Goal: Task Accomplishment & Management: Manage account settings

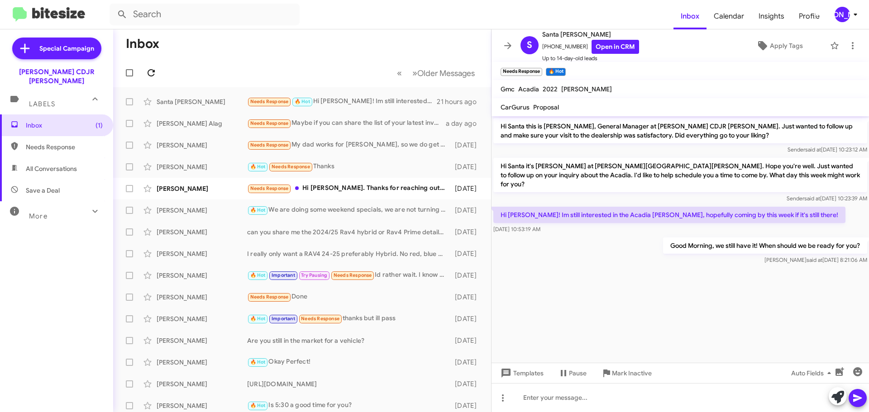
click at [151, 76] on icon at bounding box center [151, 72] width 7 height 7
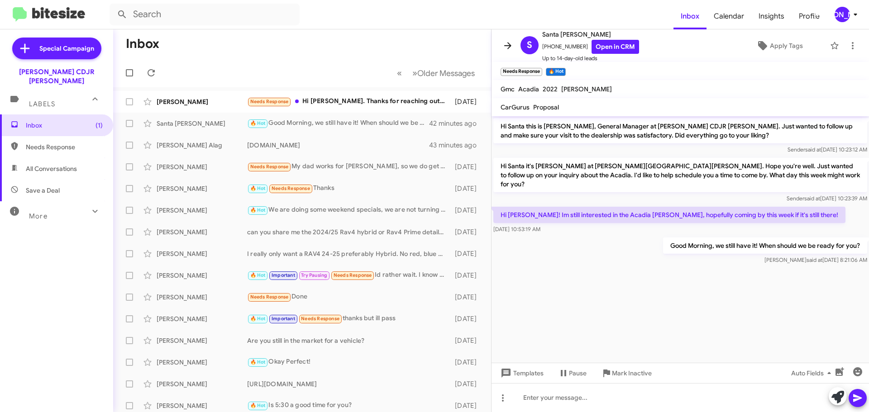
click at [504, 50] on icon at bounding box center [507, 45] width 11 height 11
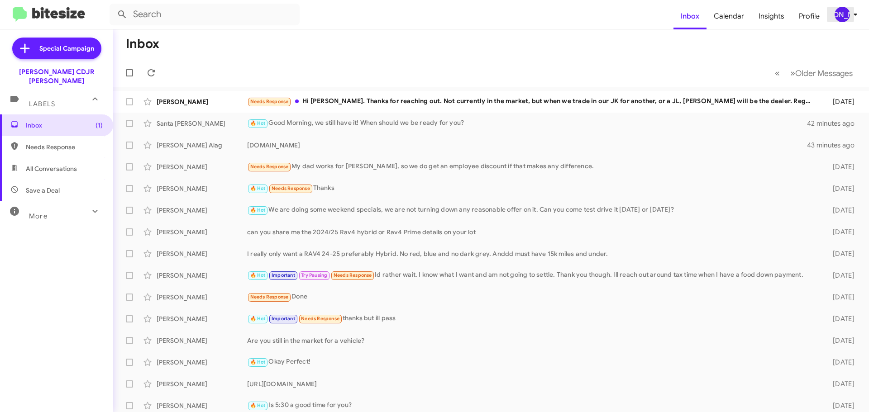
click at [839, 8] on div "[PERSON_NAME]" at bounding box center [841, 14] width 15 height 15
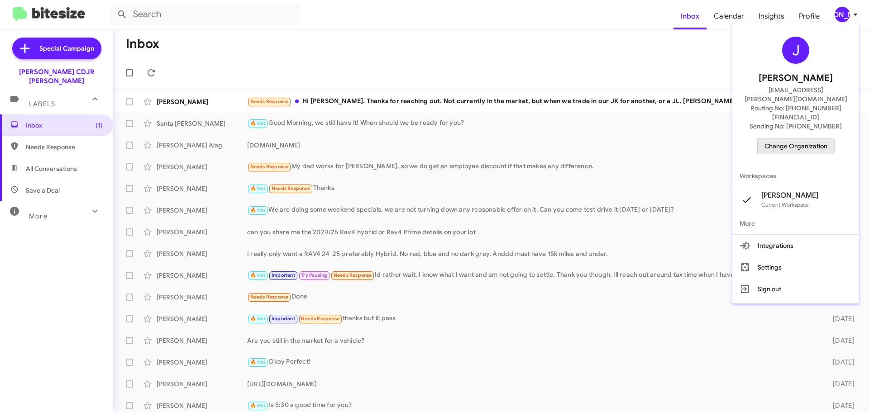
click at [796, 138] on span "Change Organization" at bounding box center [795, 145] width 63 height 15
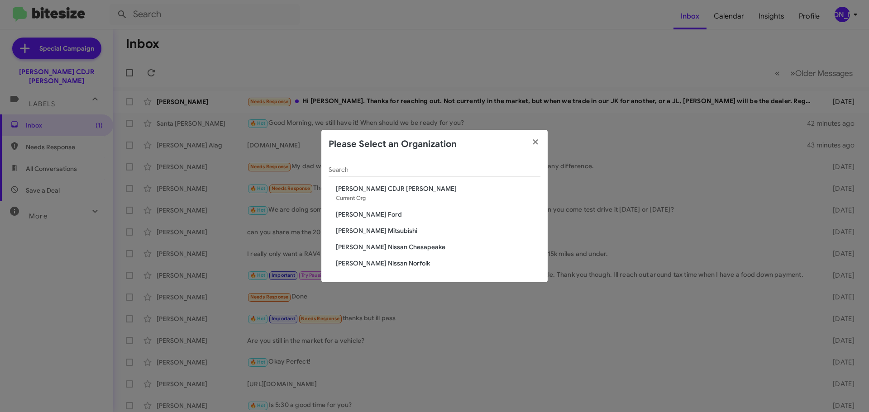
click at [387, 99] on modal-container "Please Select an Organization Search Banister CDJR Hampton Current Org Banister…" at bounding box center [434, 206] width 869 height 412
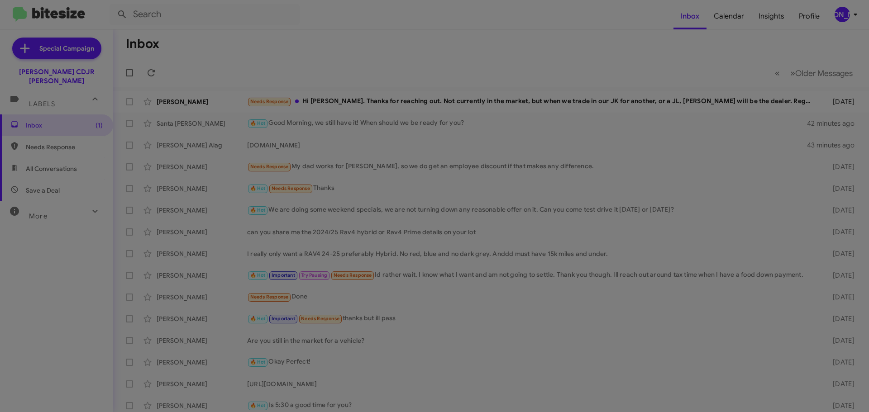
click at [387, 99] on modal-container "Please Select an Organization Search Banister CDJR Hampton Current Org Banister…" at bounding box center [434, 206] width 869 height 412
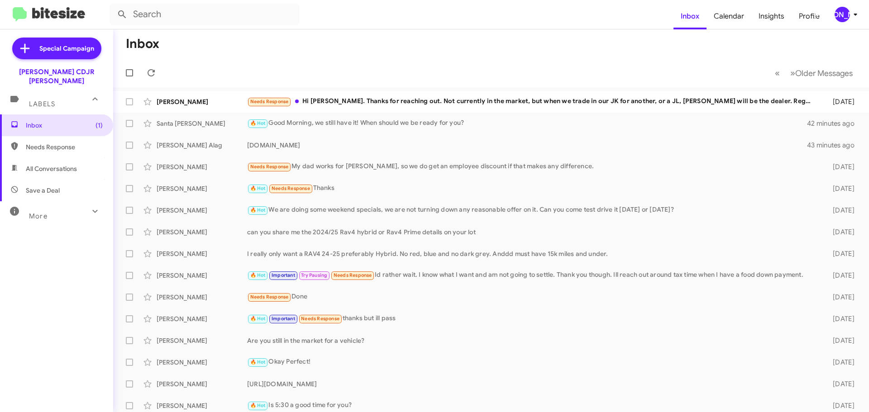
click at [387, 99] on modal-container "Please Select an Organization Search Banister CDJR Hampton Current Org Banister…" at bounding box center [434, 206] width 869 height 412
click at [387, 99] on div "Needs Response Hi Phil. Thanks for reaching out. Not currently in the market, b…" at bounding box center [532, 101] width 571 height 10
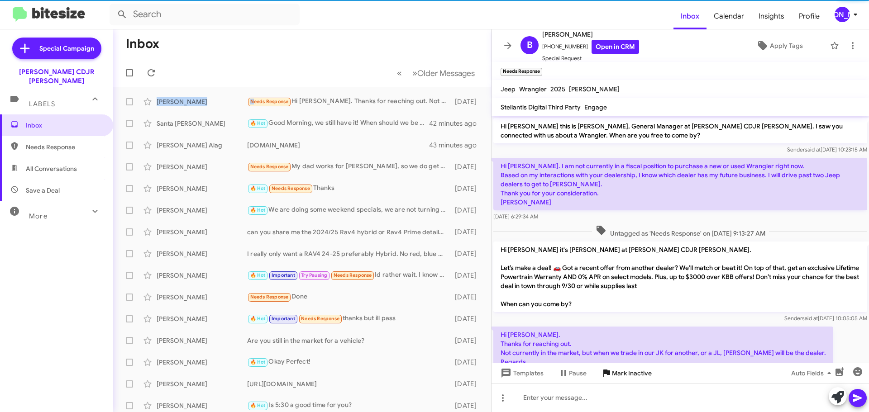
click at [614, 370] on span "Mark Inactive" at bounding box center [632, 373] width 40 height 16
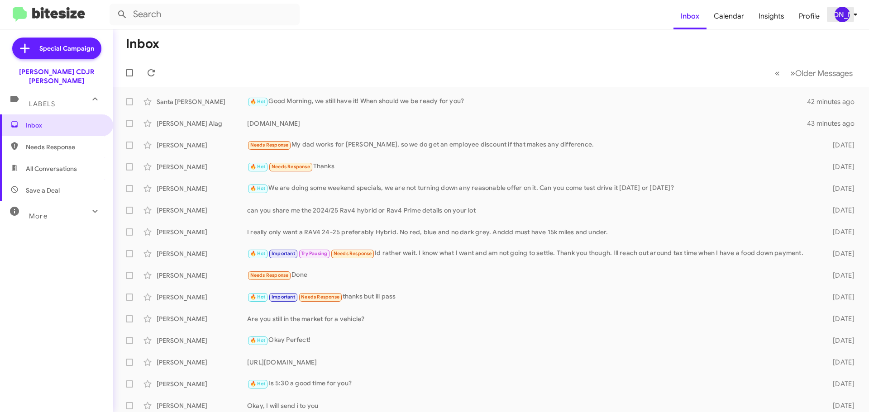
click at [832, 13] on button "[PERSON_NAME]" at bounding box center [843, 14] width 32 height 15
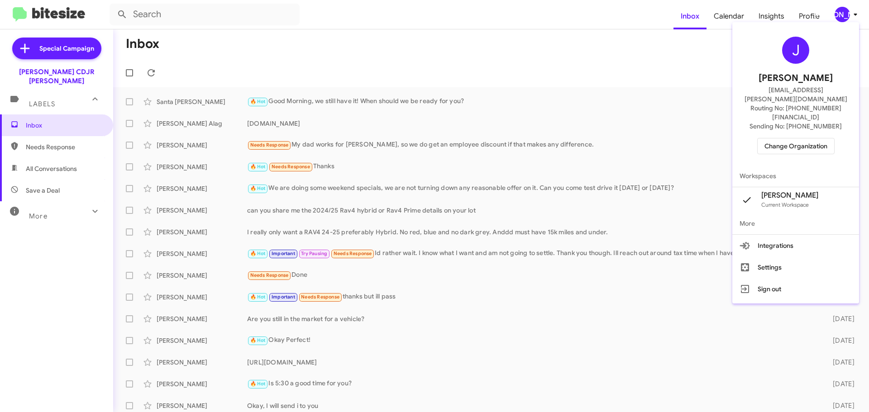
click at [767, 138] on button "Change Organization" at bounding box center [795, 146] width 77 height 16
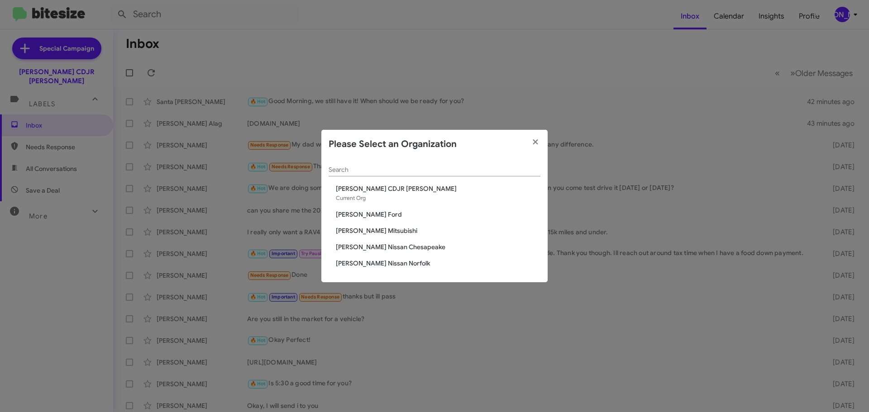
click at [382, 229] on span "[PERSON_NAME] Mitsubishi" at bounding box center [438, 230] width 205 height 9
click at [382, 232] on span "[PERSON_NAME] Mitsubishi" at bounding box center [438, 230] width 205 height 9
